Goal: Task Accomplishment & Management: Manage account settings

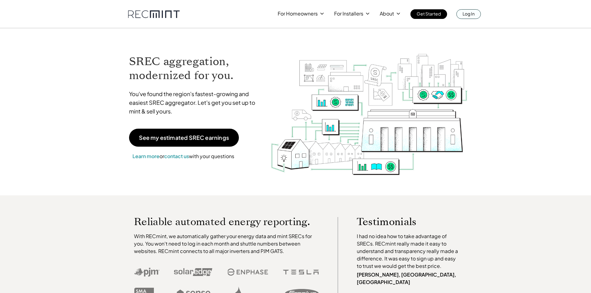
click at [469, 19] on div "For Homeowners For Installers About Get Started Log In" at bounding box center [295, 14] width 591 height 28
click at [470, 18] on link "Log In" at bounding box center [468, 14] width 25 height 10
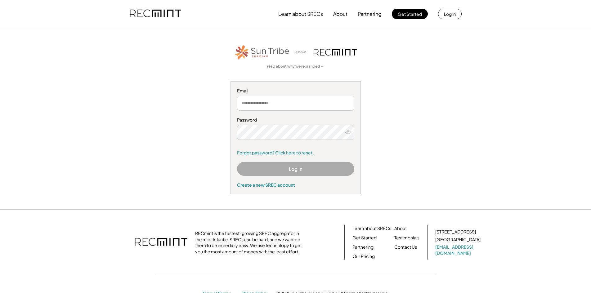
click at [300, 105] on input "email" at bounding box center [295, 103] width 117 height 15
